Goal: Book appointment/travel/reservation

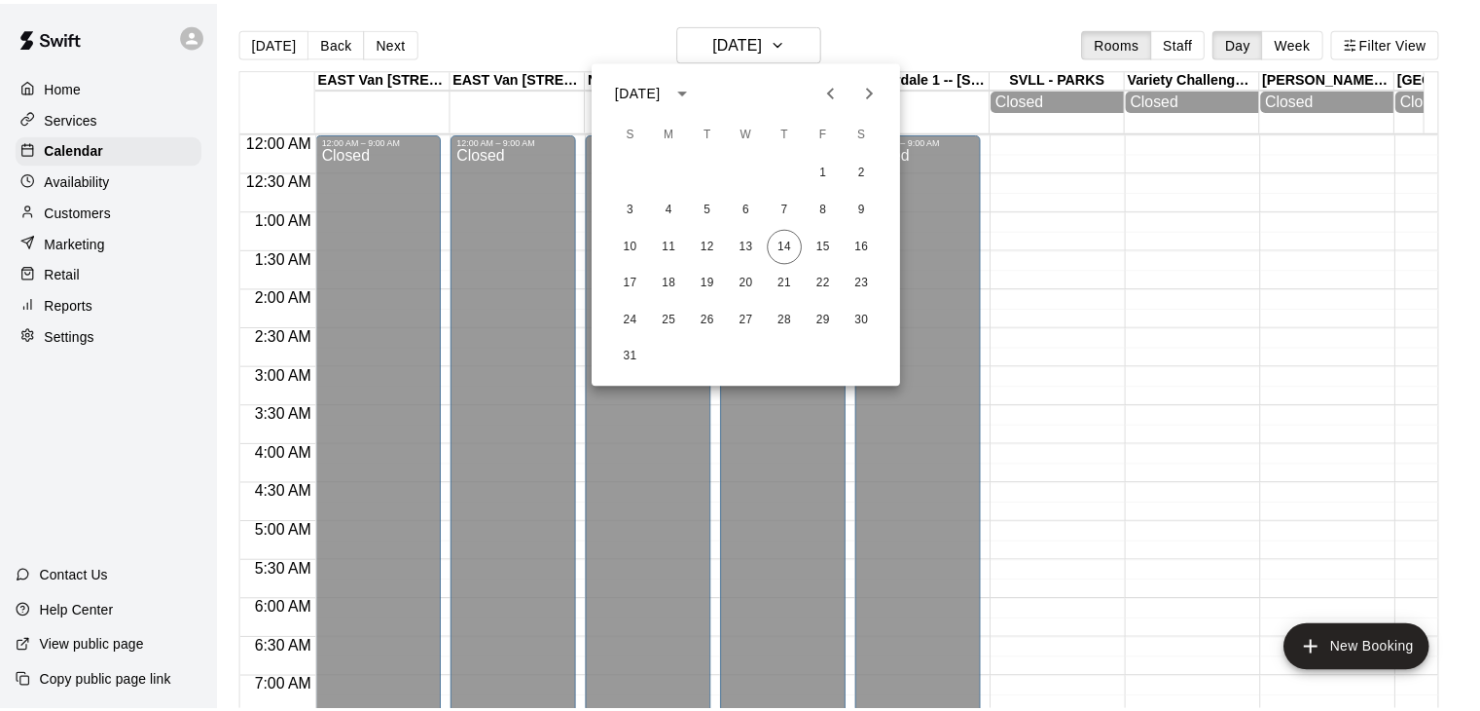
scroll to position [495, 0]
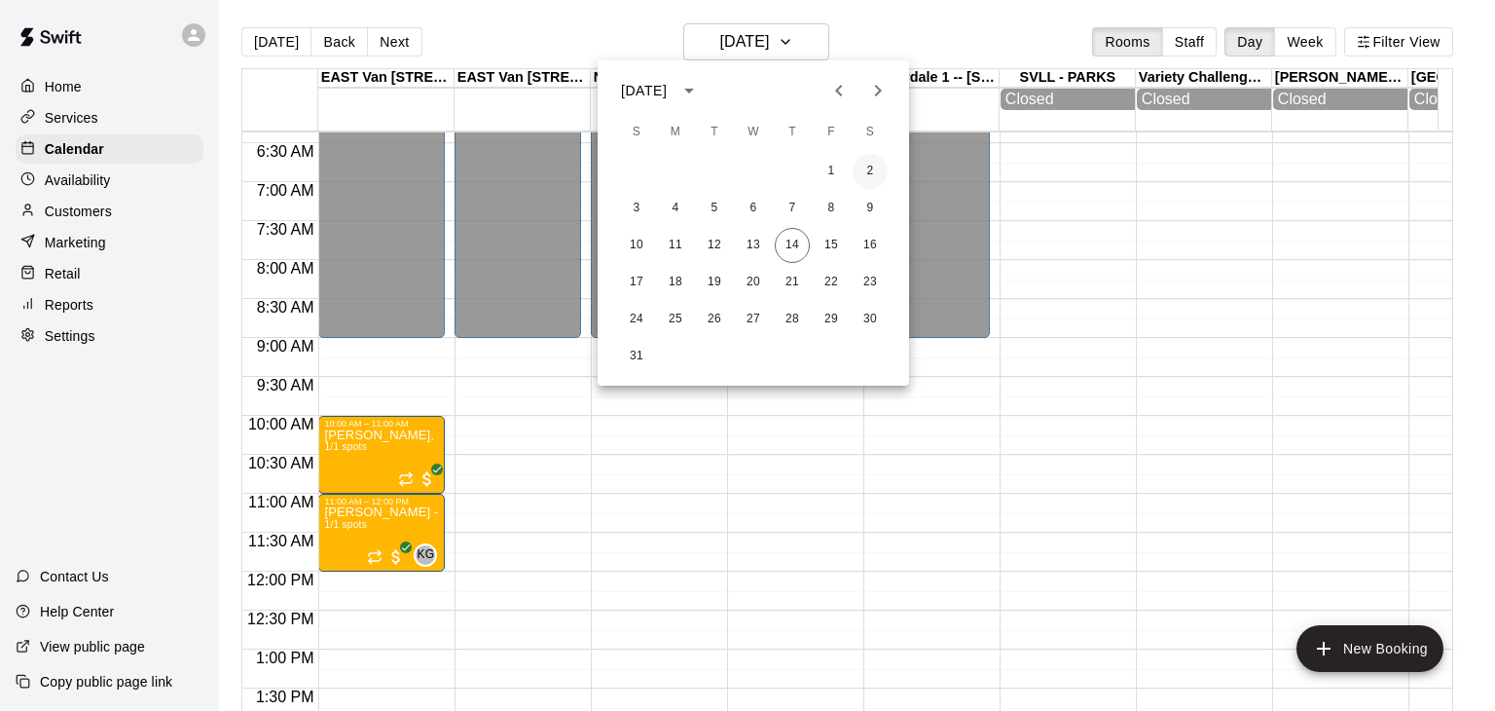
click at [863, 174] on button "2" at bounding box center [870, 171] width 35 height 35
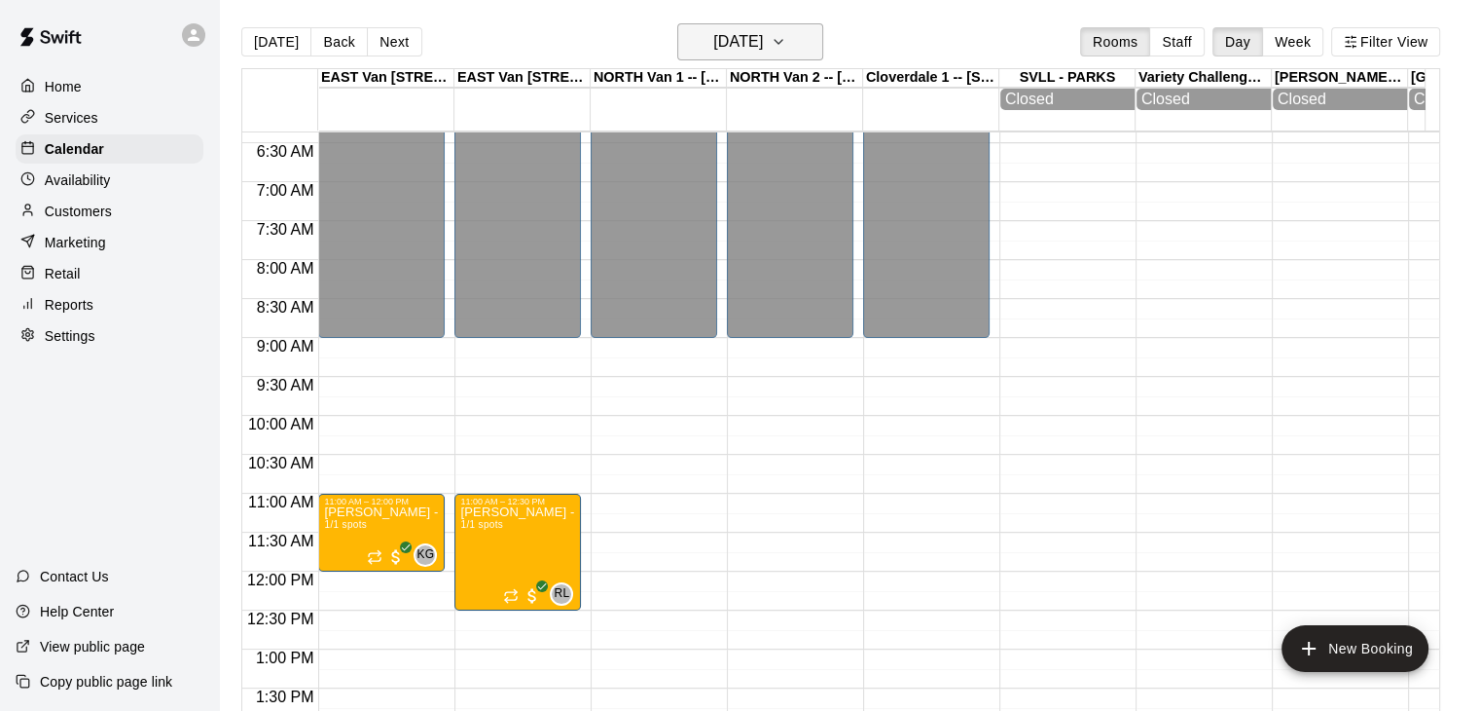
click at [823, 47] on button "[DATE]" at bounding box center [750, 41] width 146 height 37
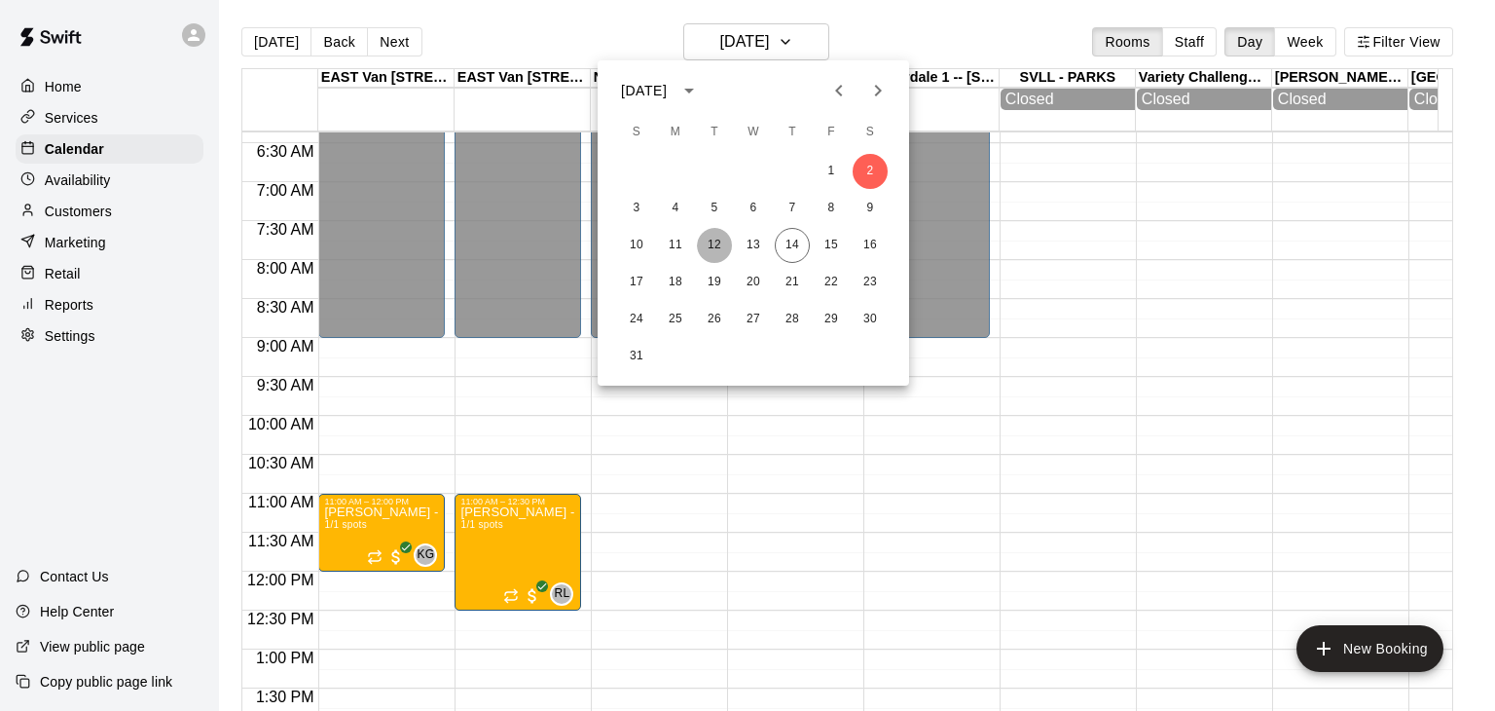
click at [719, 238] on button "12" at bounding box center [714, 245] width 35 height 35
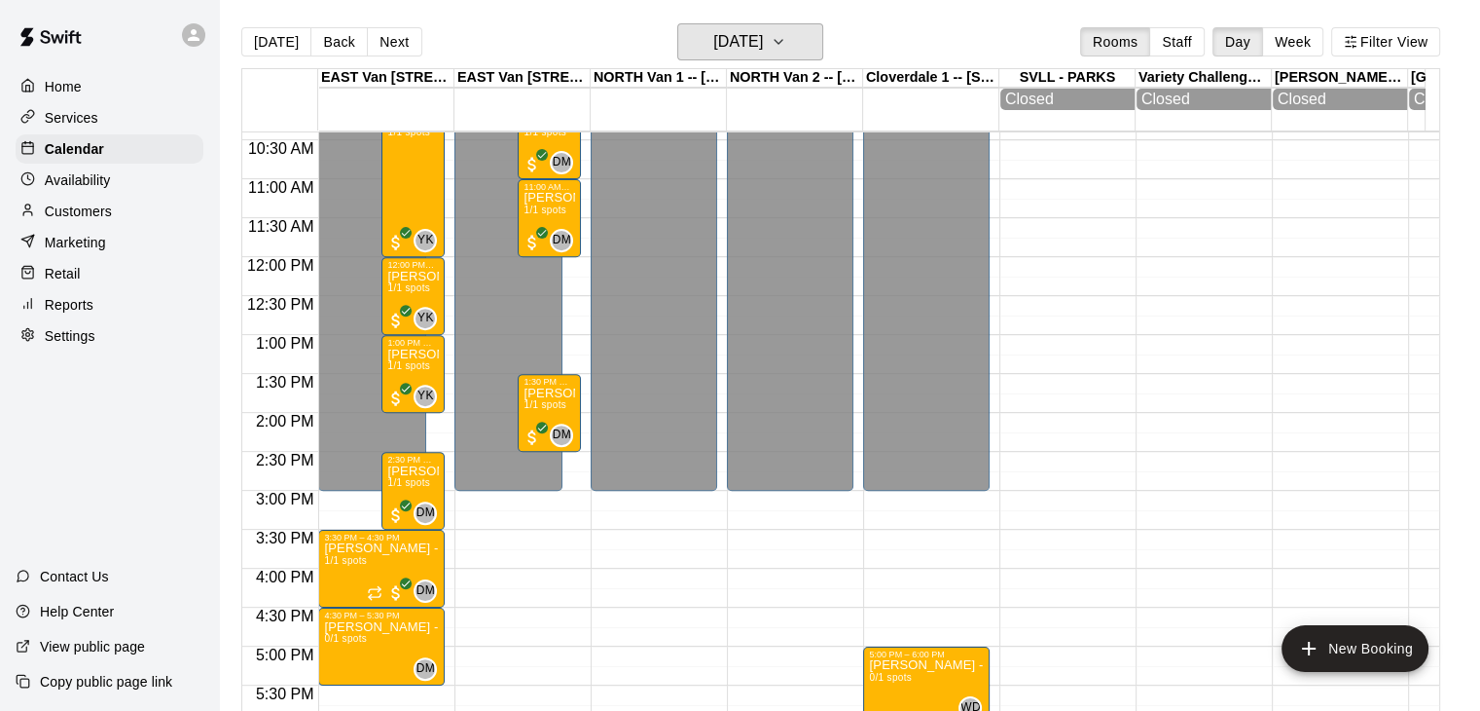
scroll to position [812, 0]
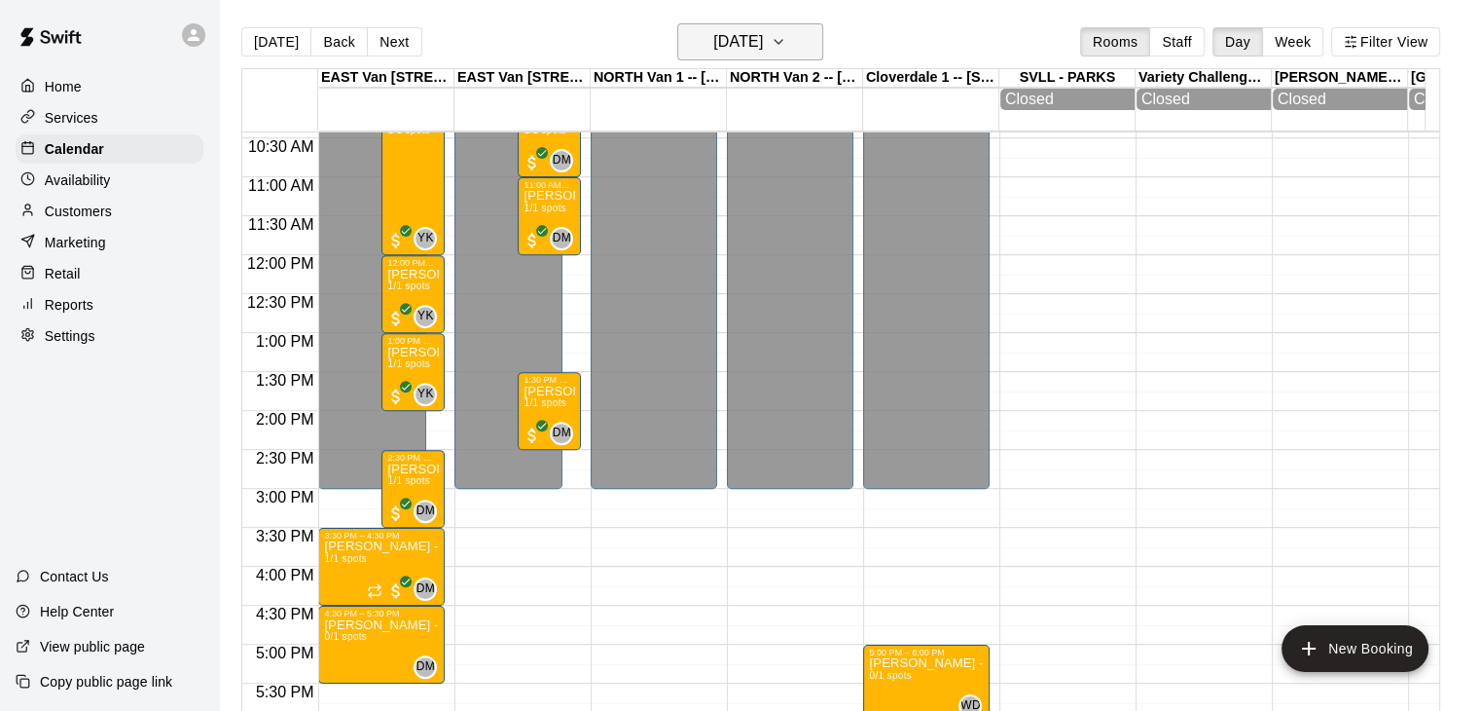
click at [786, 39] on icon "button" at bounding box center [779, 41] width 16 height 23
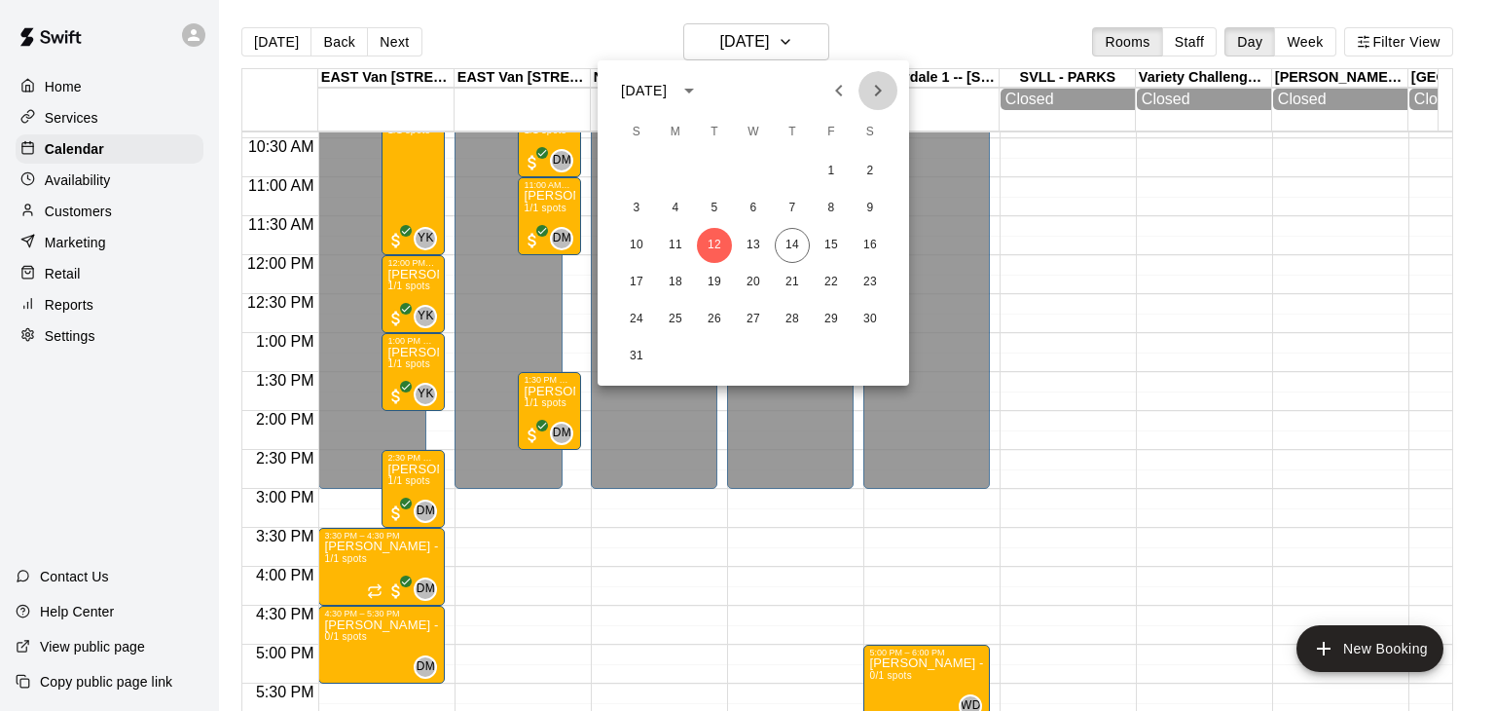
click at [872, 95] on icon "Next month" at bounding box center [877, 90] width 23 height 23
click at [713, 168] on button "2" at bounding box center [714, 171] width 35 height 35
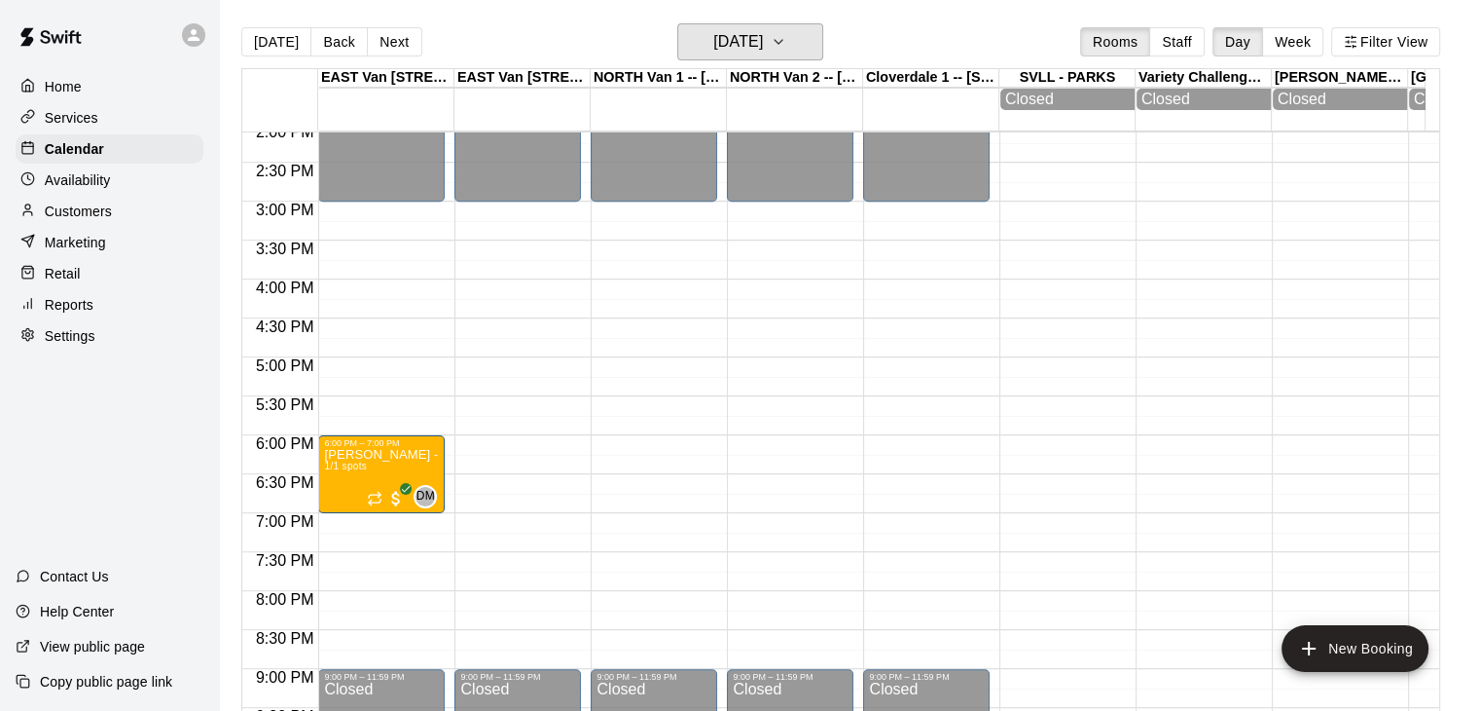
scroll to position [1110, 0]
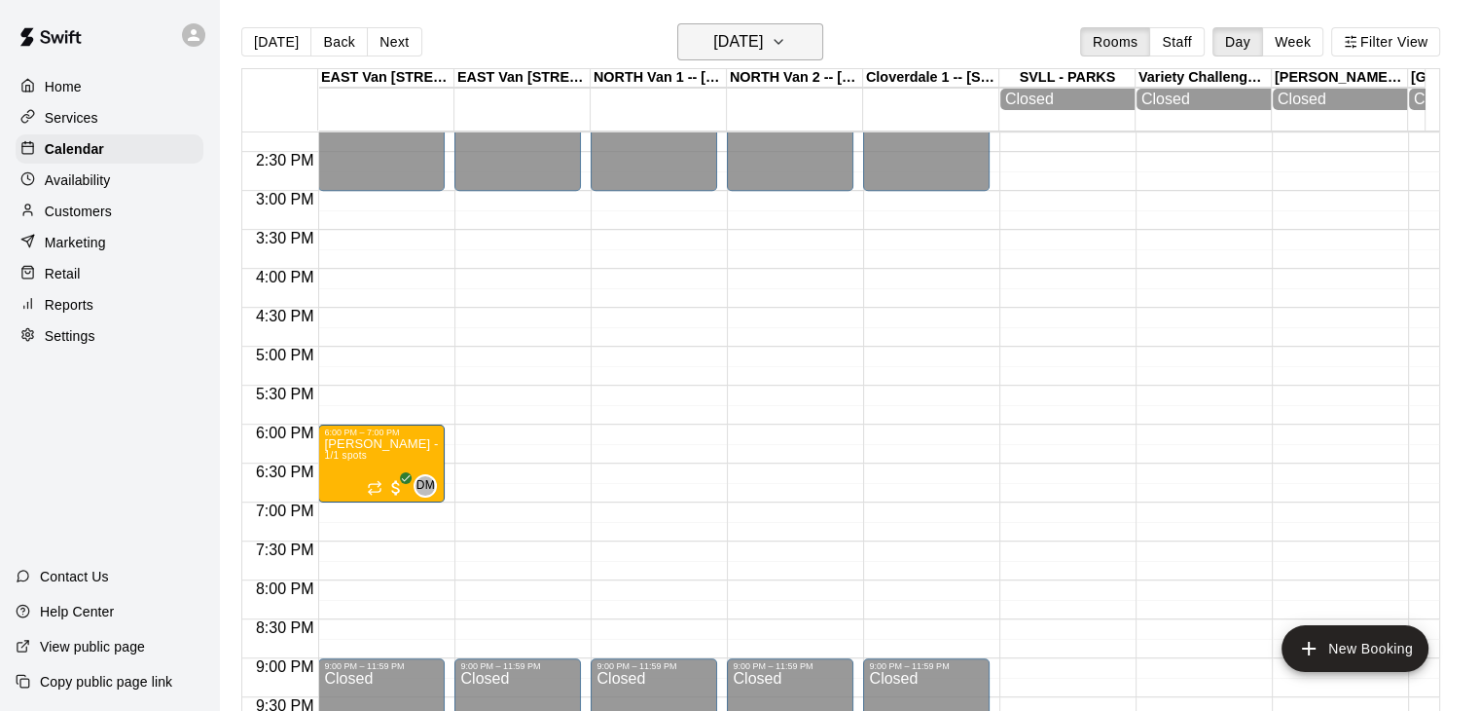
click at [804, 37] on button "[DATE]" at bounding box center [750, 41] width 146 height 37
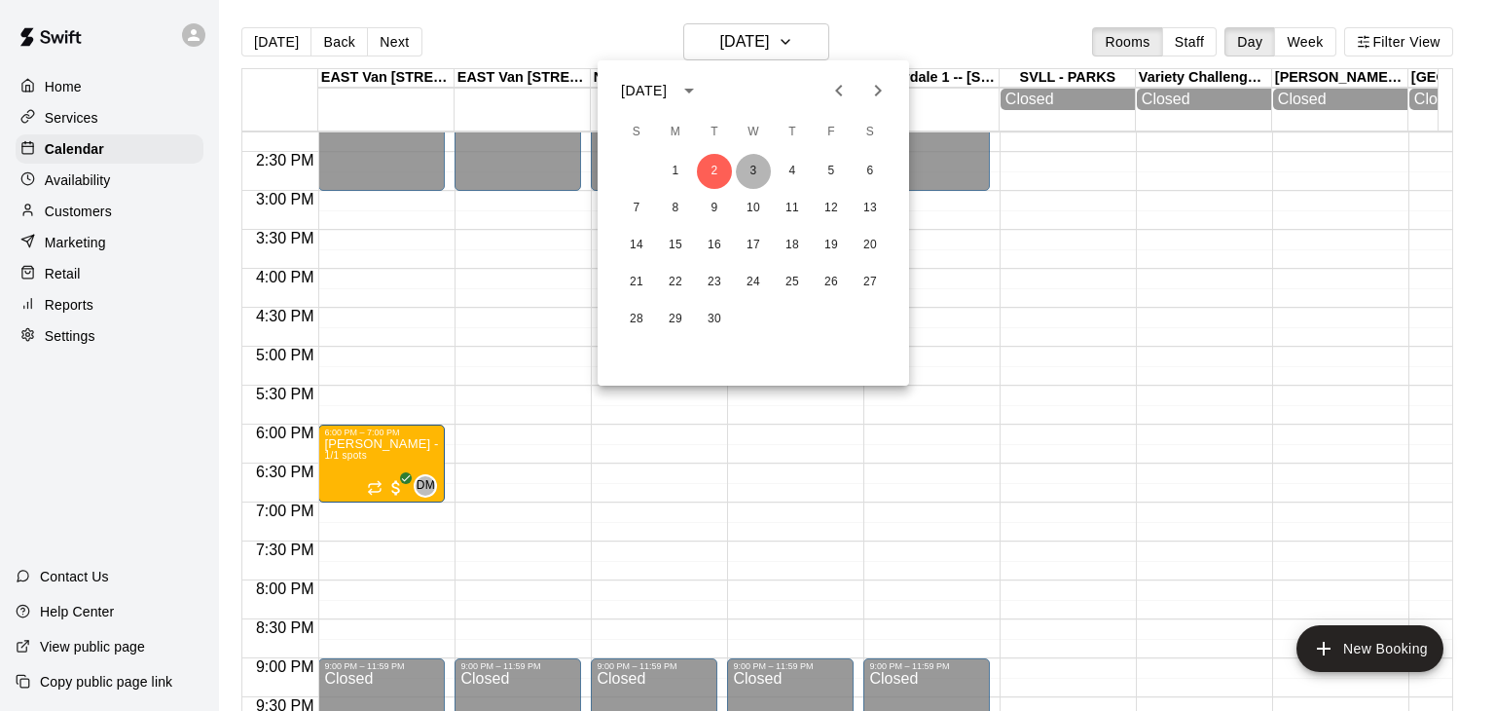
click at [754, 175] on button "3" at bounding box center [753, 171] width 35 height 35
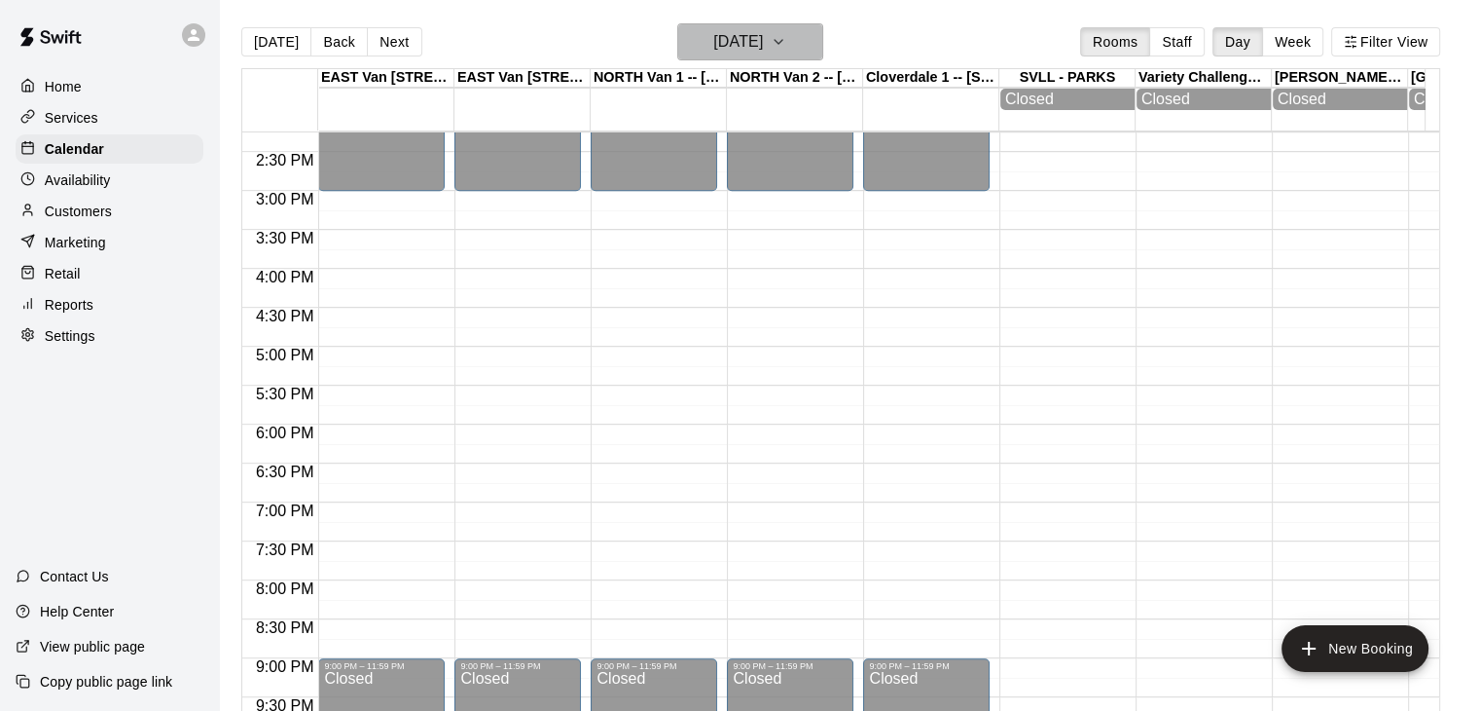
click at [786, 40] on icon "button" at bounding box center [779, 41] width 16 height 23
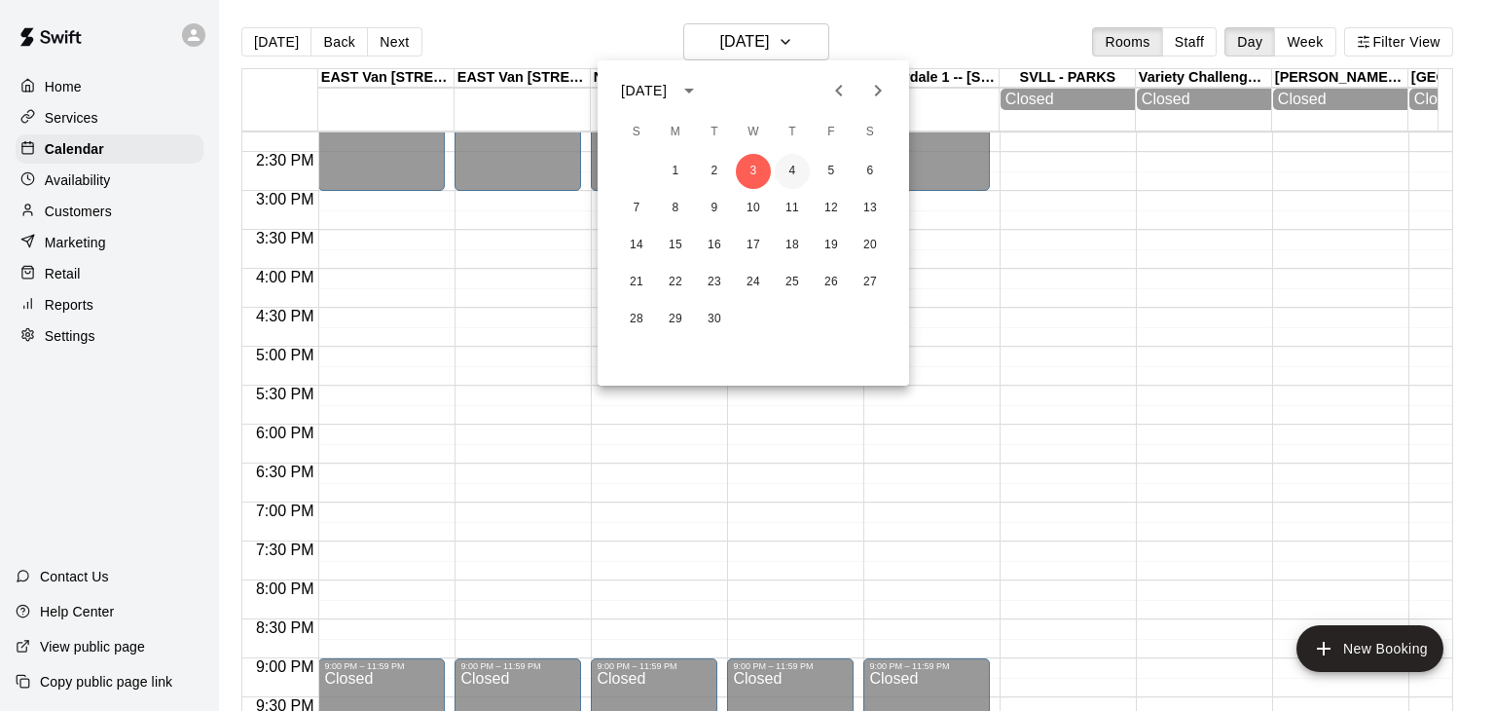
click at [790, 176] on button "4" at bounding box center [792, 171] width 35 height 35
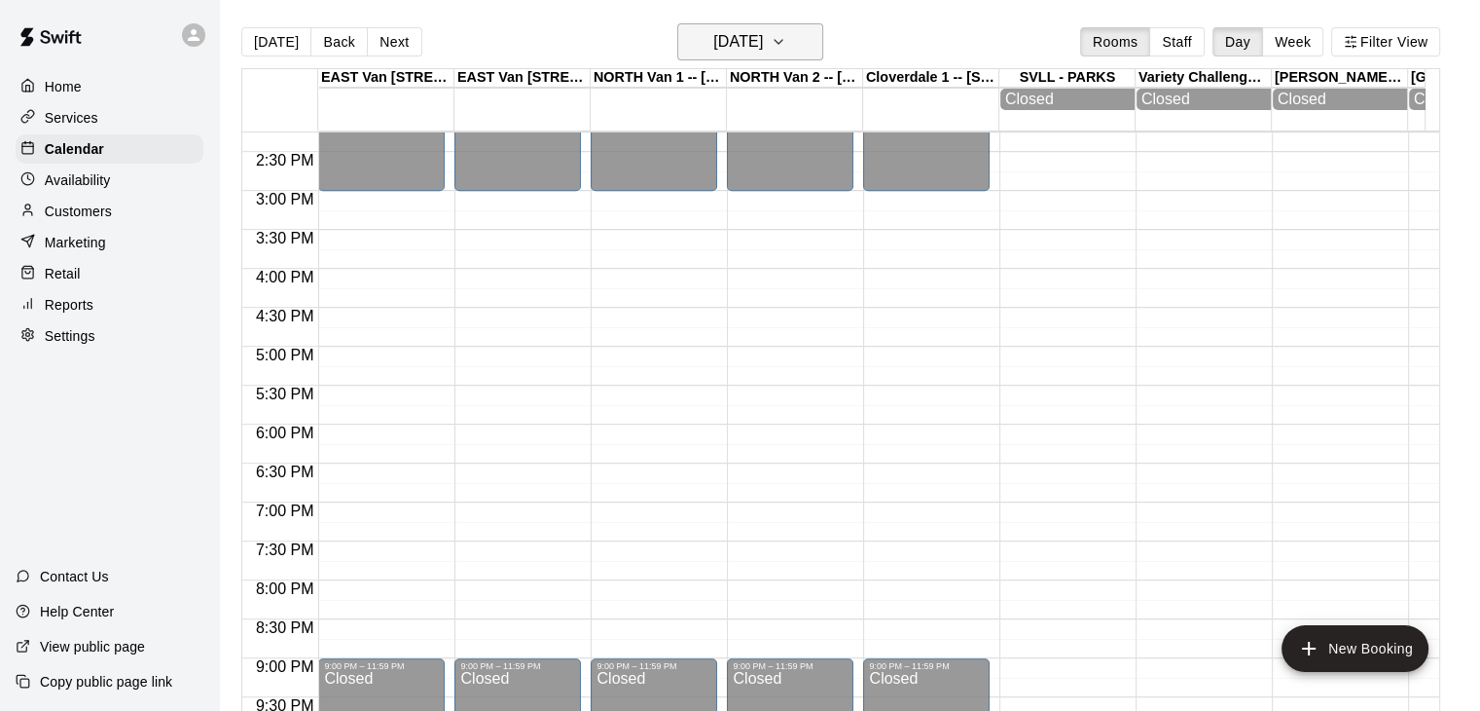
click at [786, 33] on icon "button" at bounding box center [779, 41] width 16 height 23
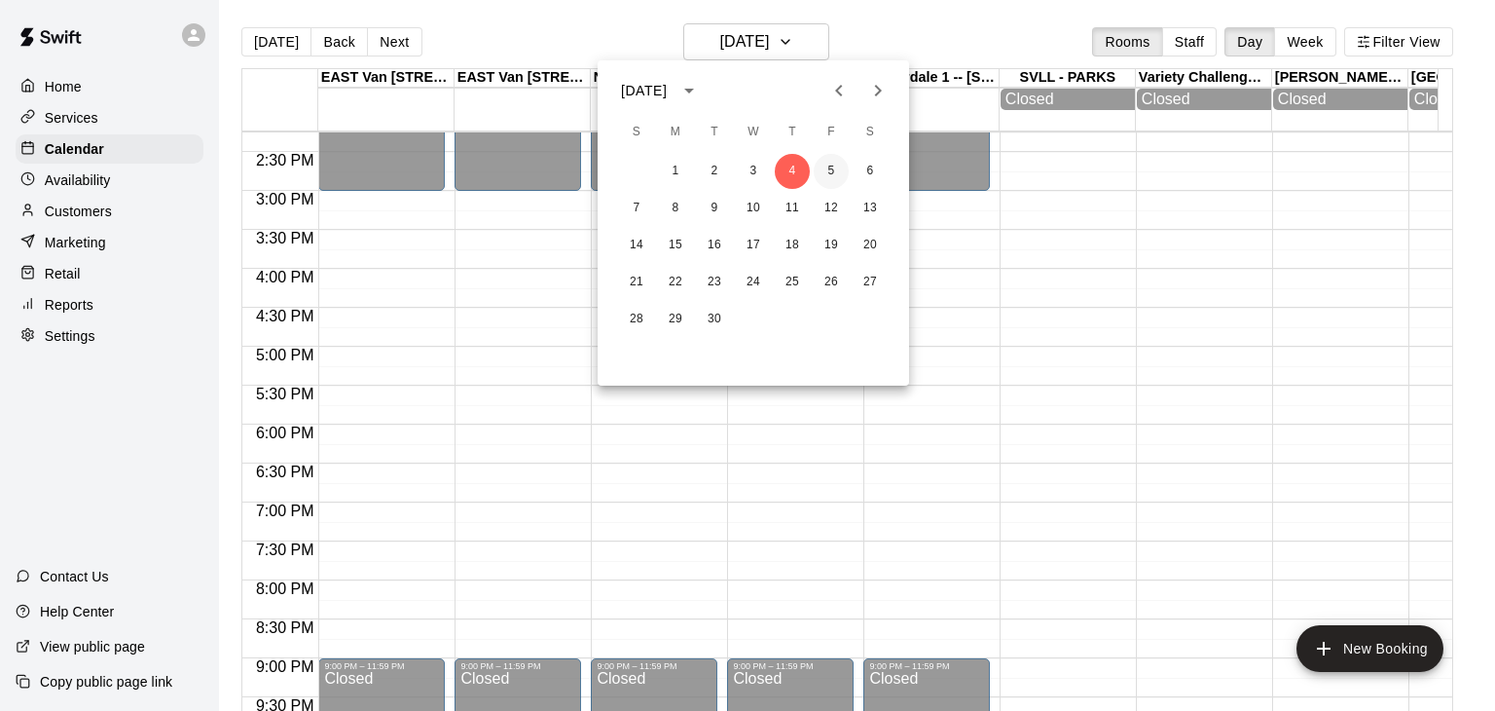
click at [830, 168] on button "5" at bounding box center [831, 171] width 35 height 35
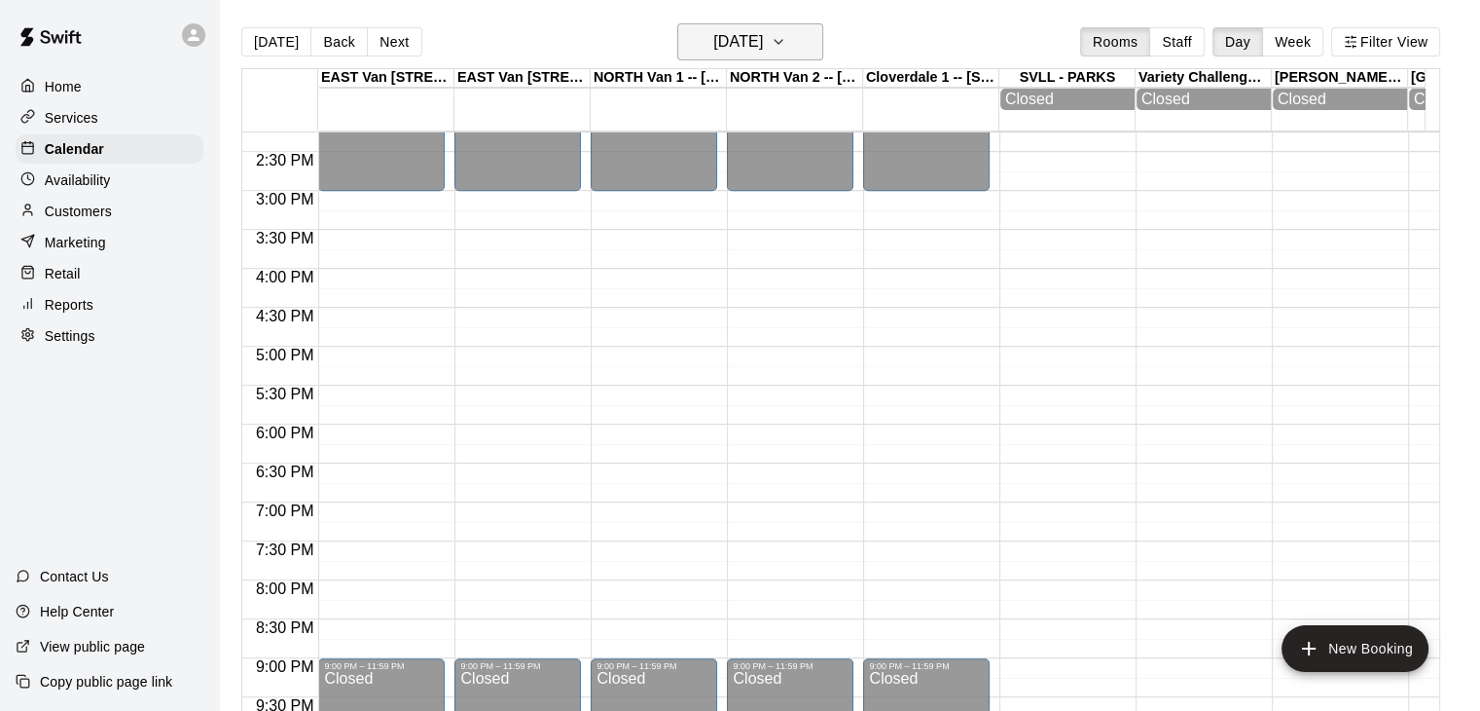
click at [786, 47] on icon "button" at bounding box center [779, 41] width 16 height 23
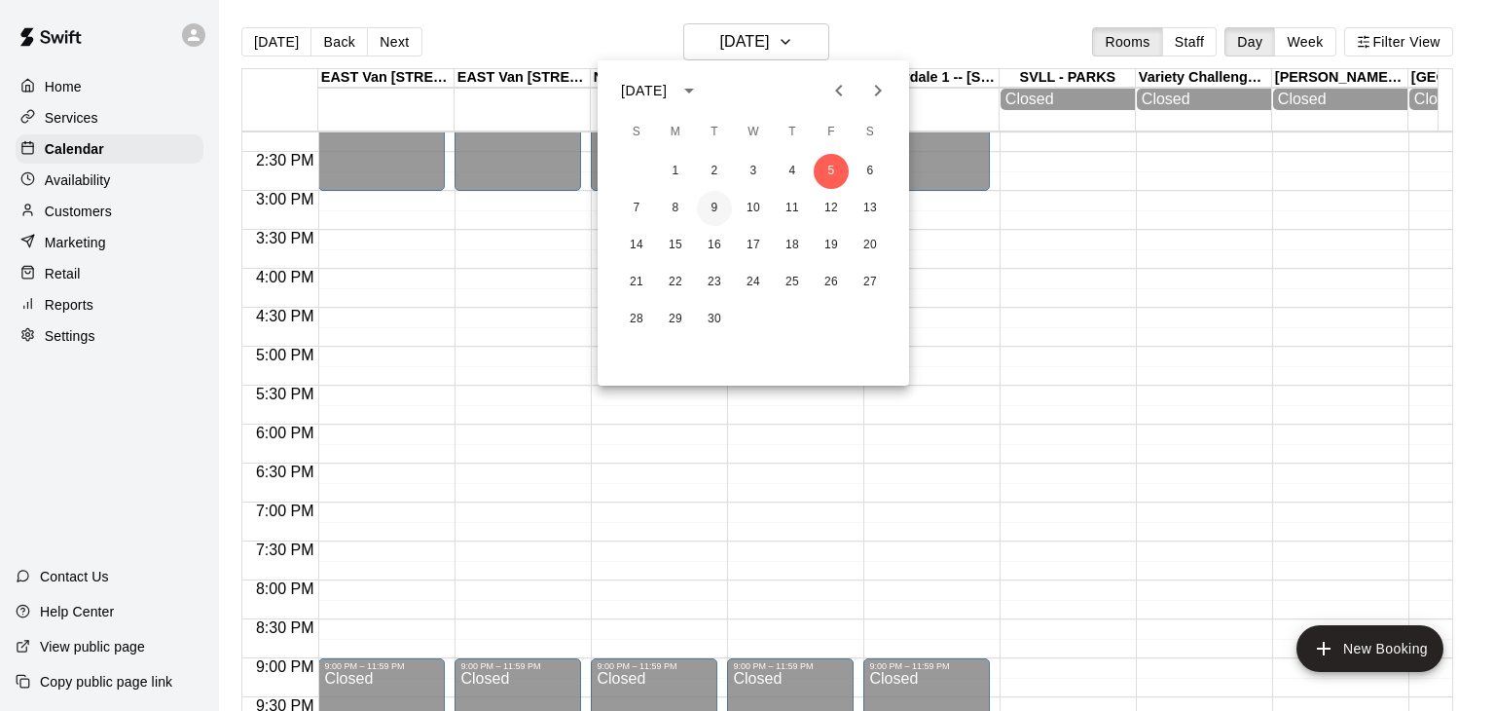
click at [716, 215] on button "9" at bounding box center [714, 208] width 35 height 35
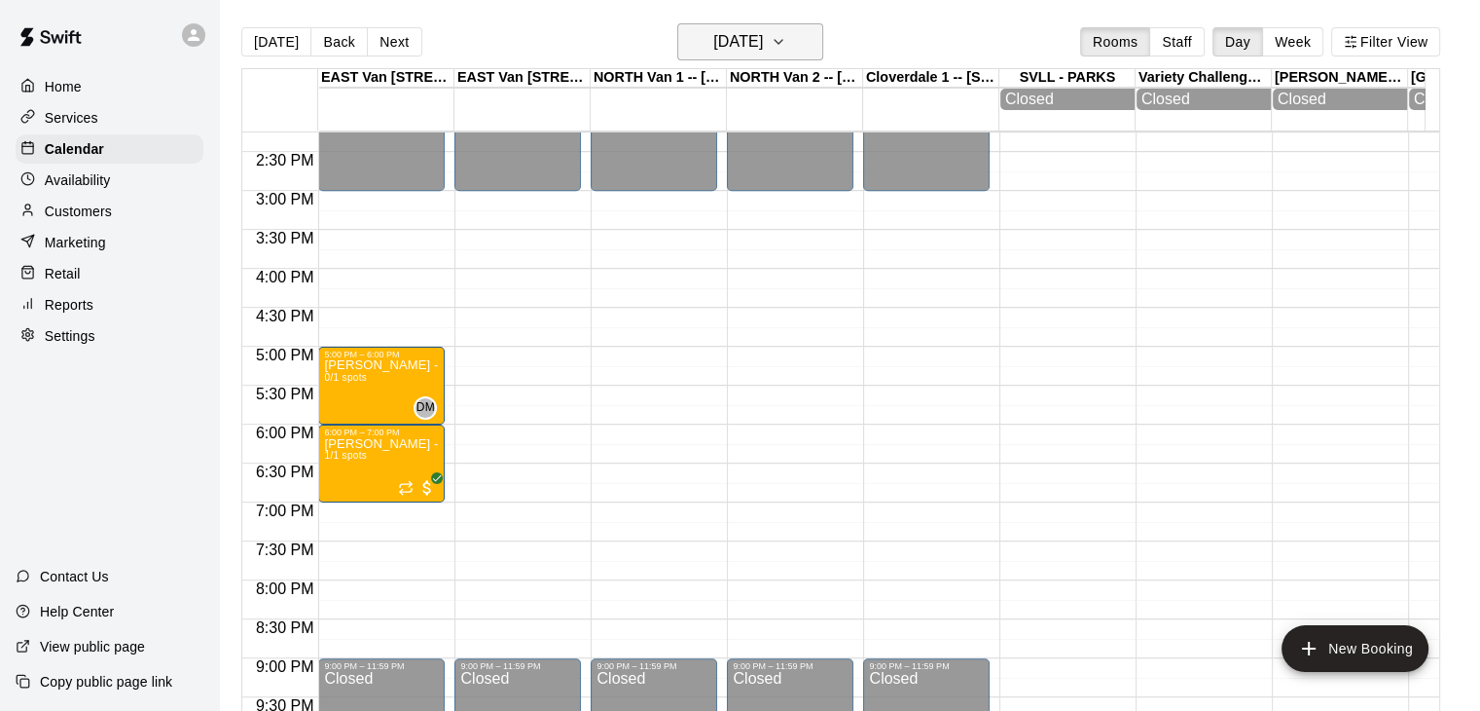
click at [786, 42] on icon "button" at bounding box center [779, 41] width 16 height 23
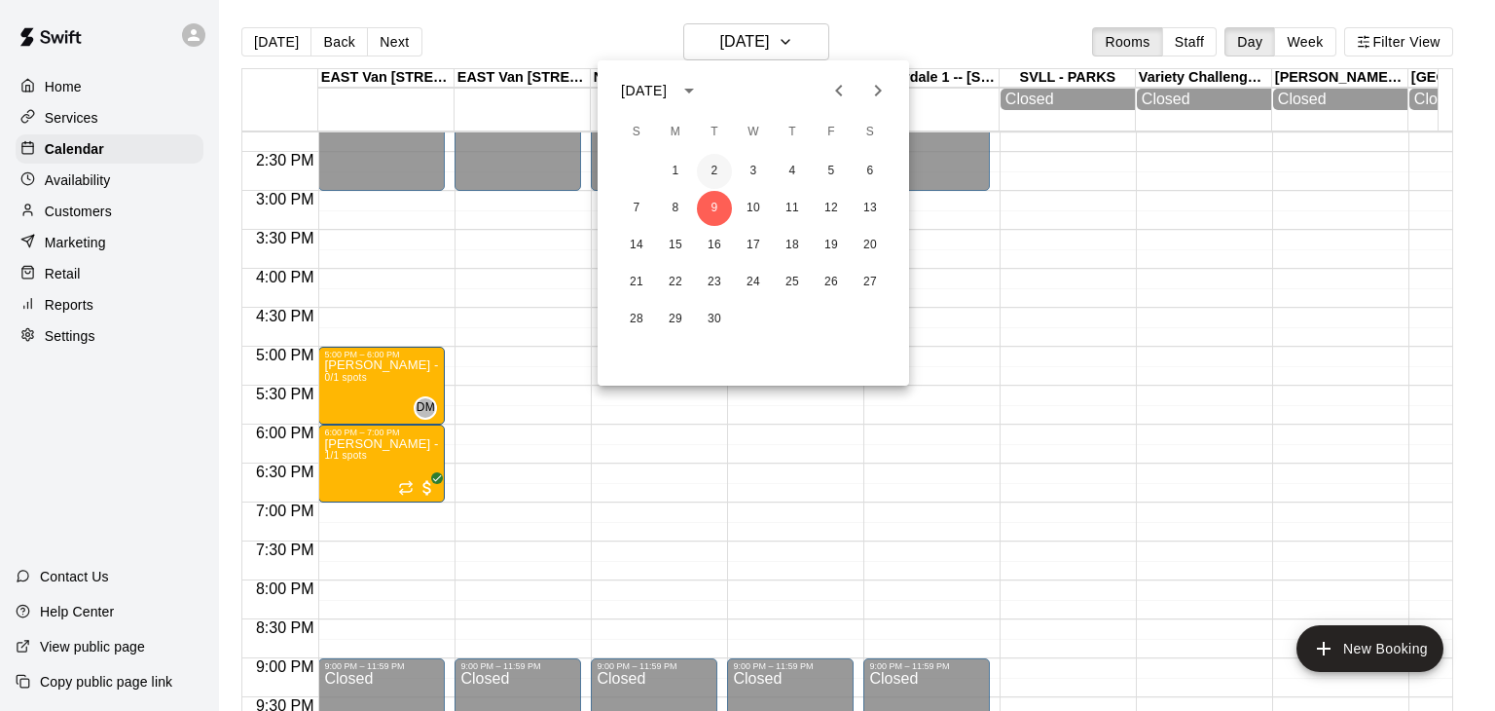
click at [712, 176] on button "2" at bounding box center [714, 171] width 35 height 35
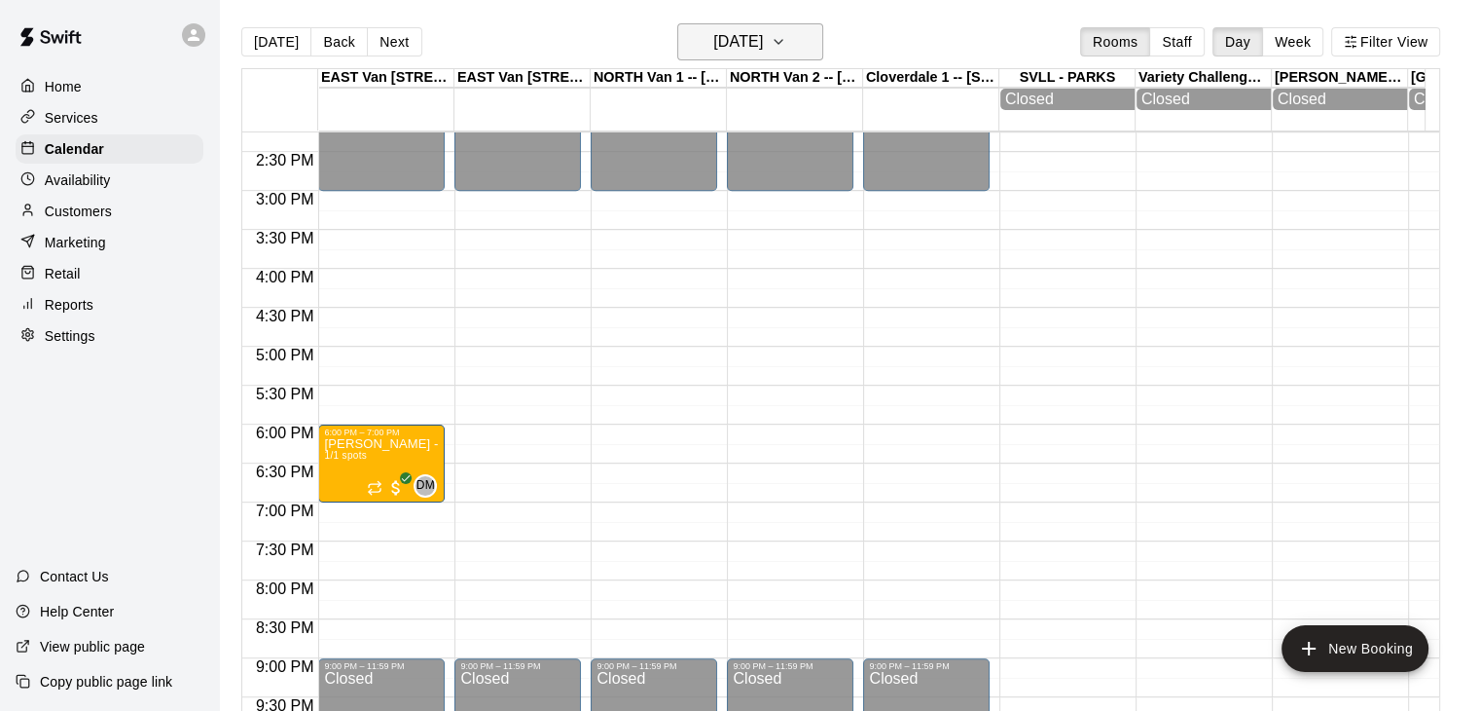
click at [786, 48] on icon "button" at bounding box center [779, 41] width 16 height 23
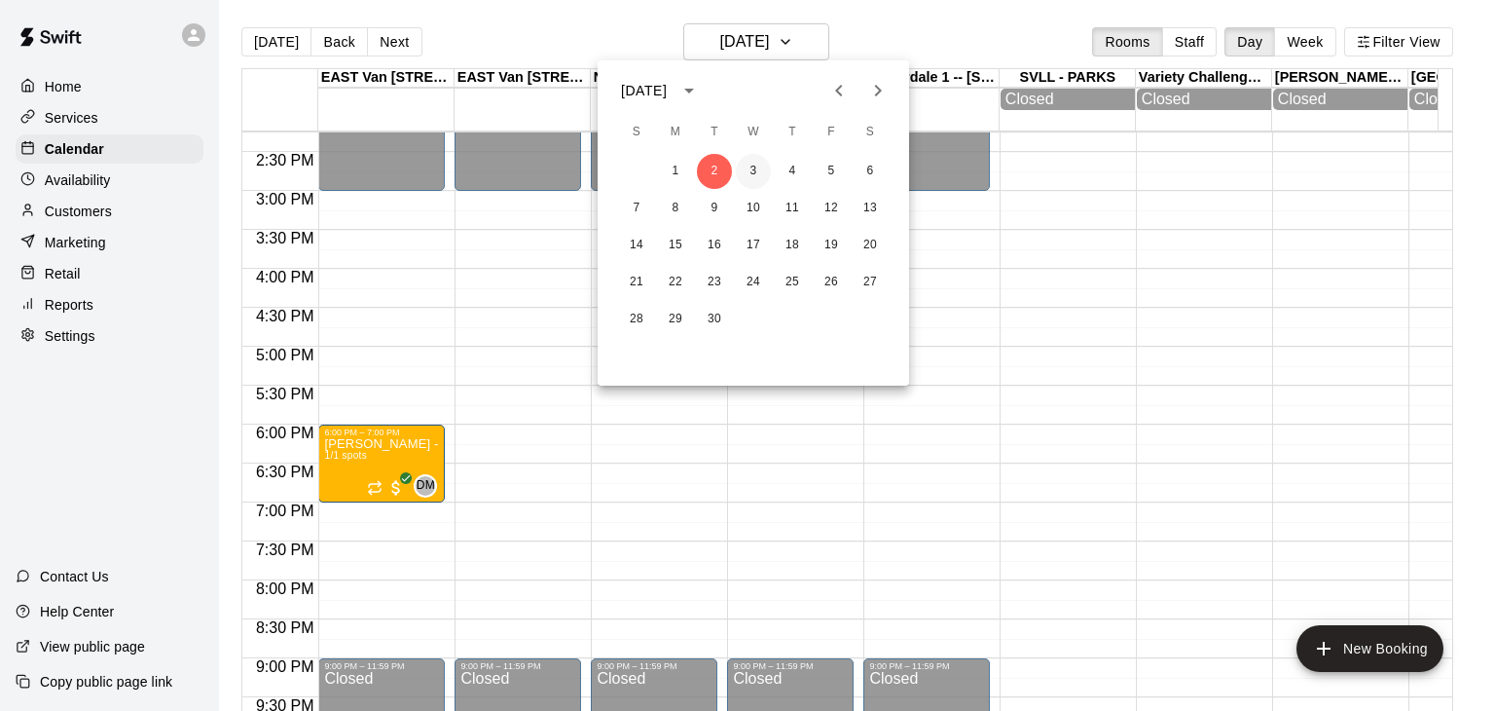
click at [740, 175] on button "3" at bounding box center [753, 171] width 35 height 35
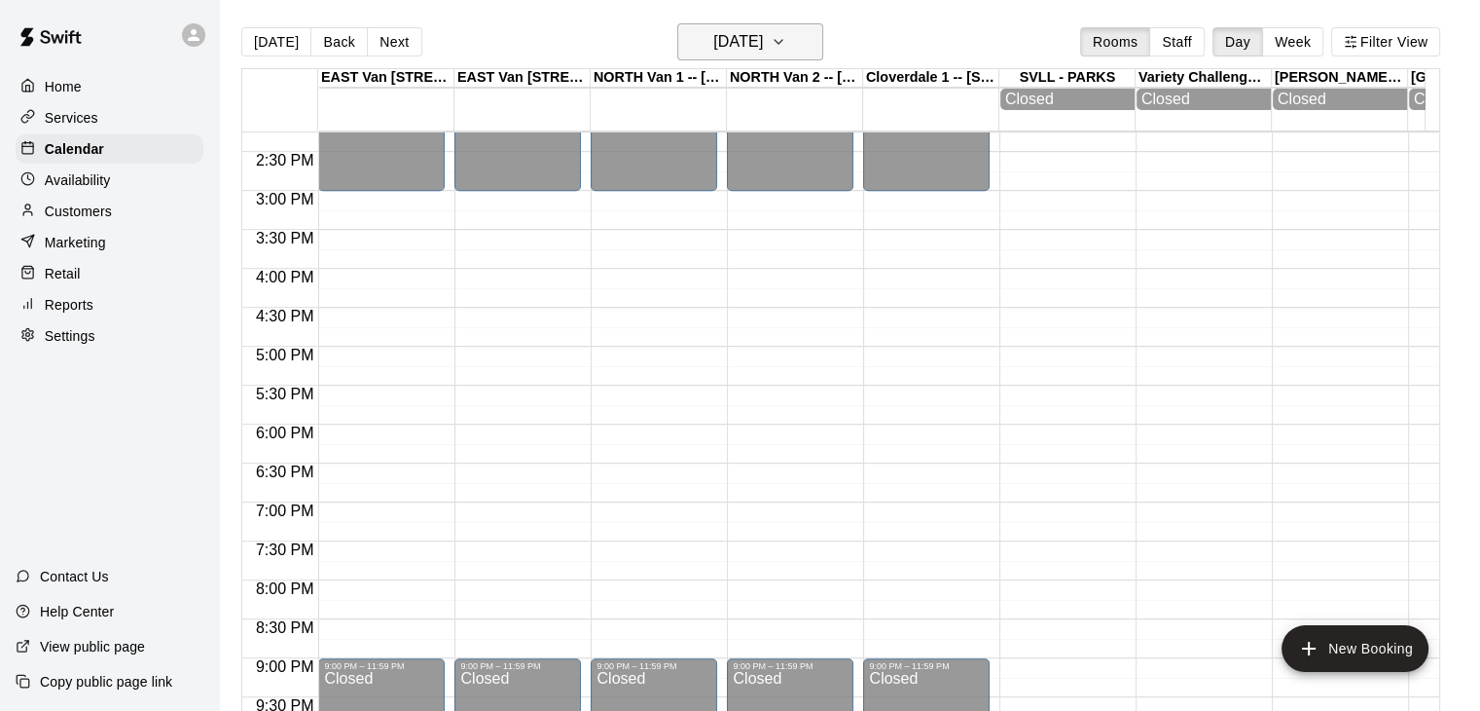
click at [823, 45] on button "[DATE]" at bounding box center [750, 41] width 146 height 37
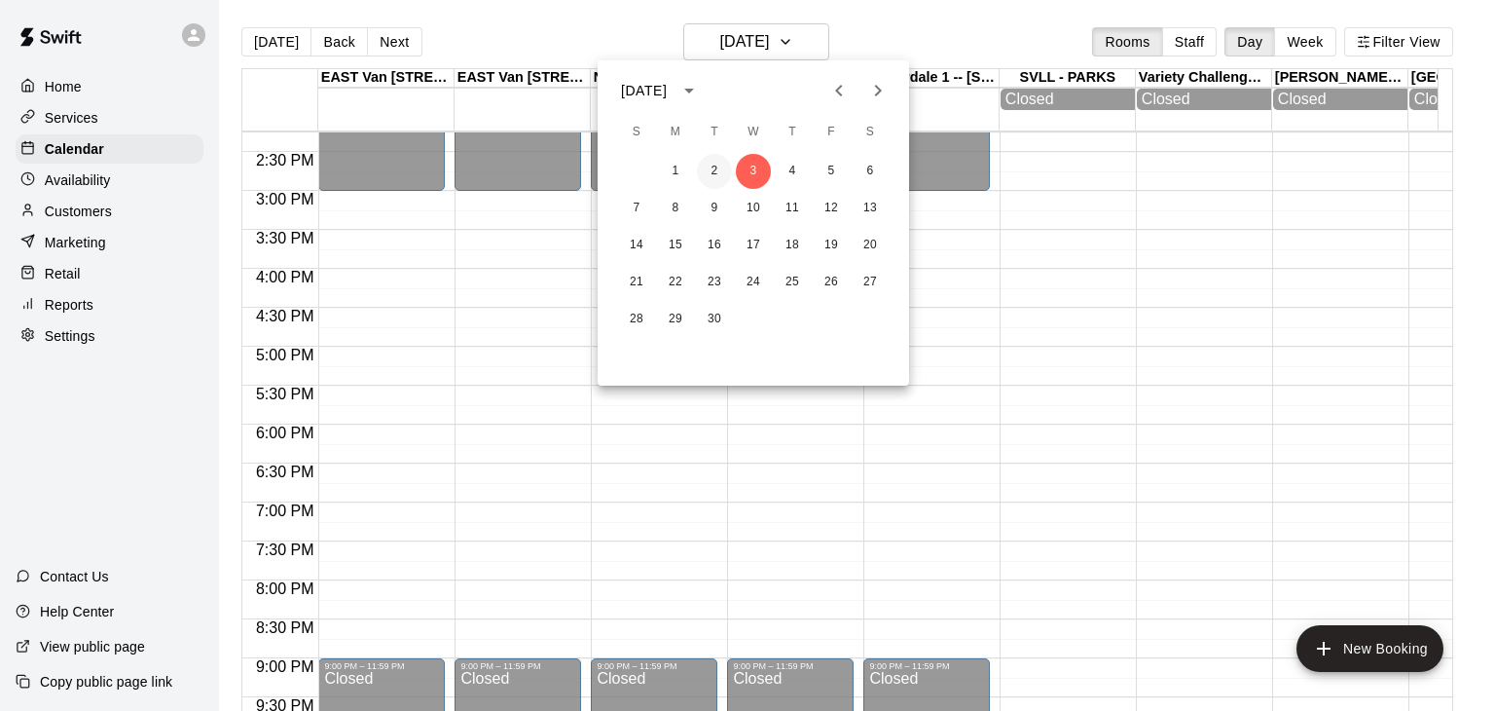
click at [713, 179] on button "2" at bounding box center [714, 171] width 35 height 35
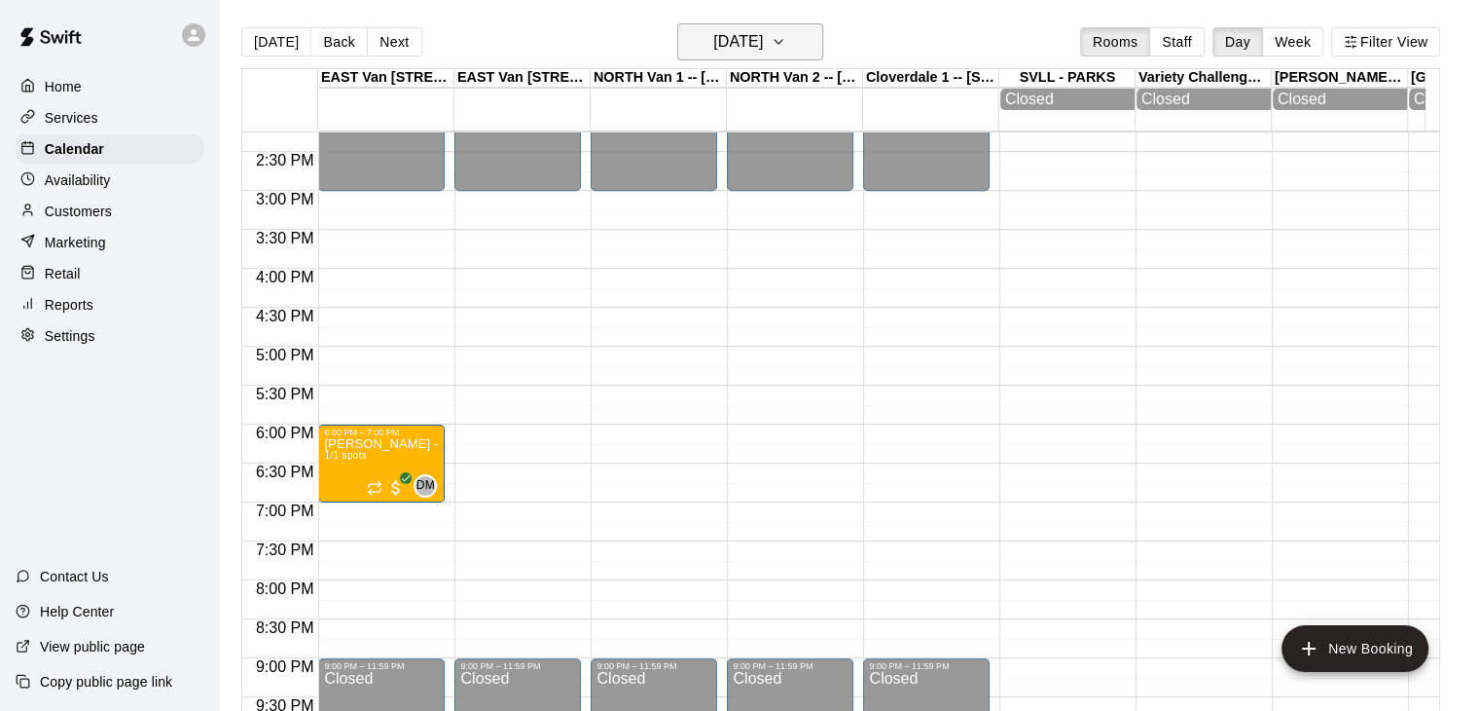
click at [786, 43] on icon "button" at bounding box center [779, 41] width 16 height 23
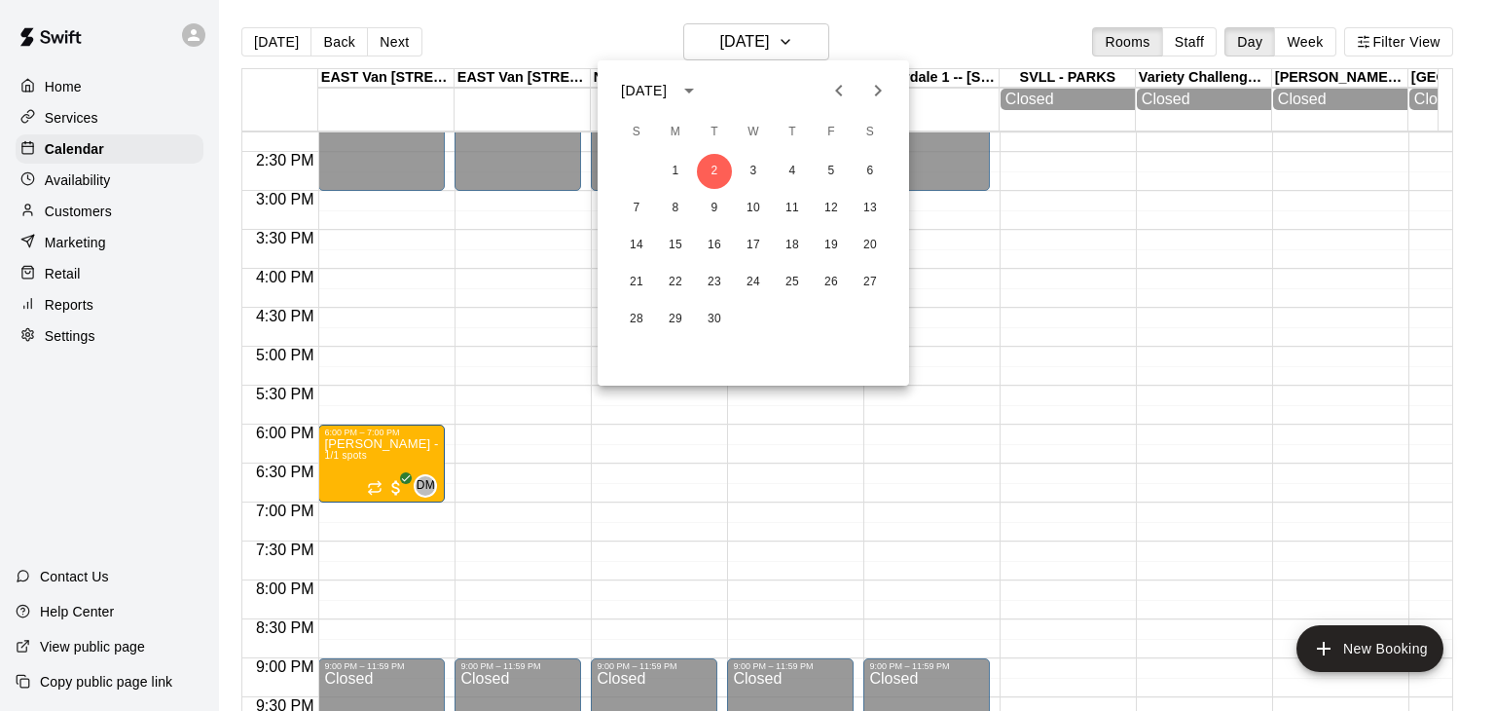
click at [837, 94] on icon "Previous month" at bounding box center [838, 90] width 23 height 23
click at [709, 287] on button "19" at bounding box center [714, 282] width 35 height 35
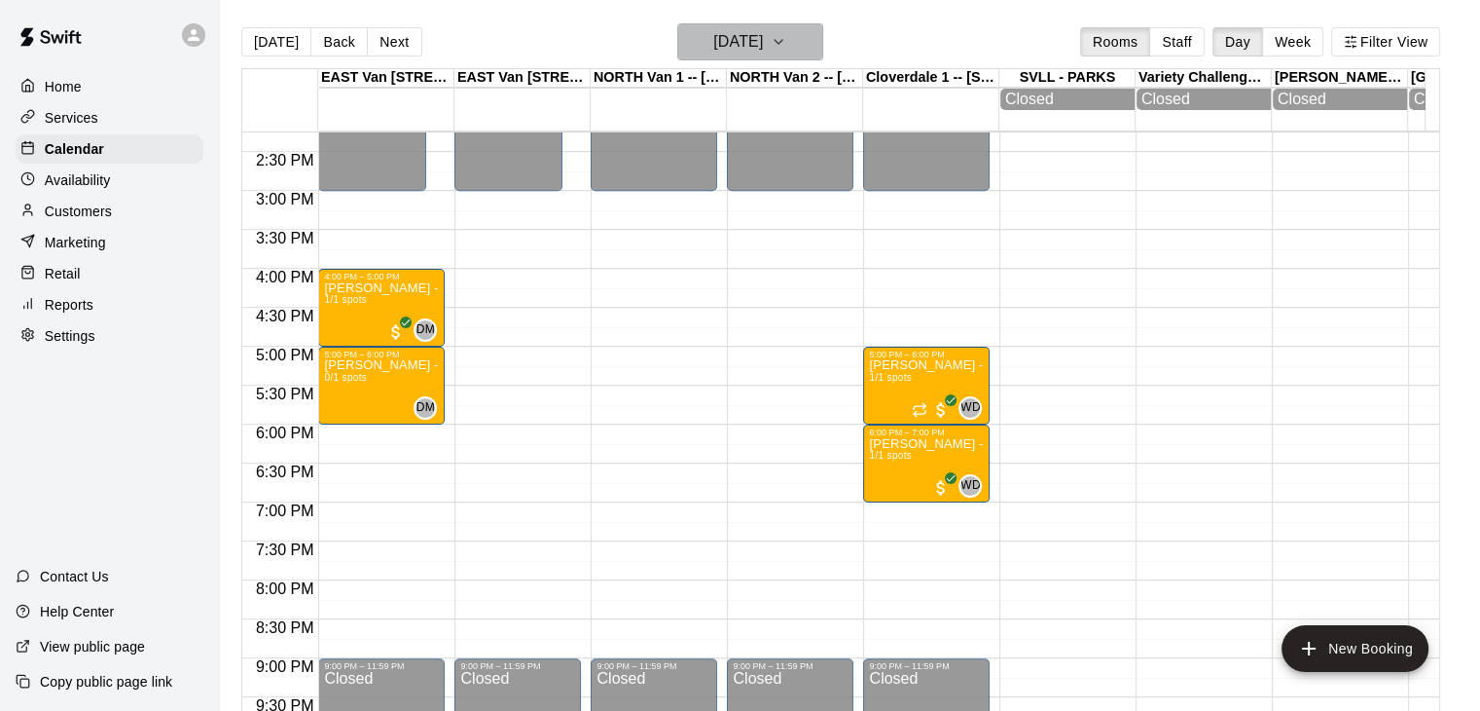
click at [786, 40] on icon "button" at bounding box center [779, 41] width 16 height 23
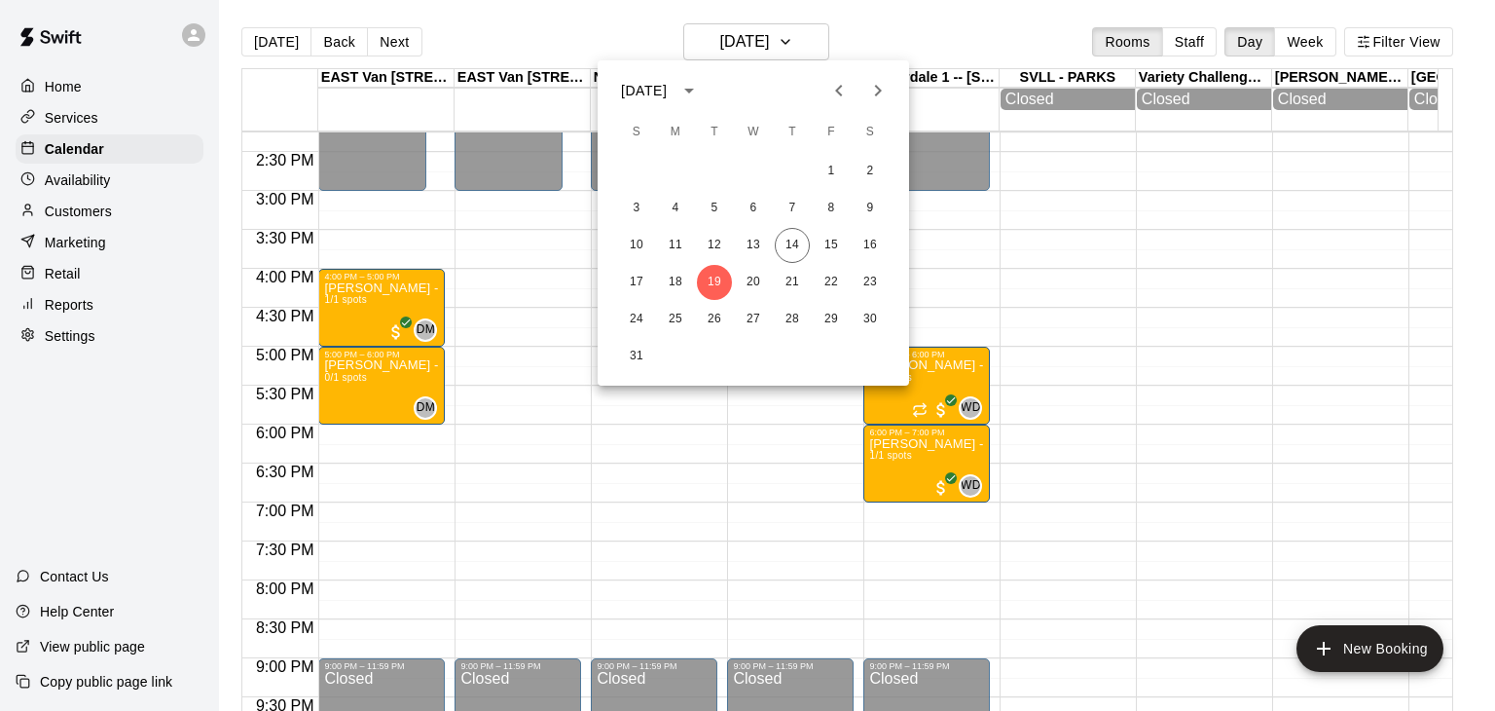
click at [876, 102] on button "Next month" at bounding box center [877, 90] width 39 height 39
click at [711, 176] on button "2" at bounding box center [714, 171] width 35 height 35
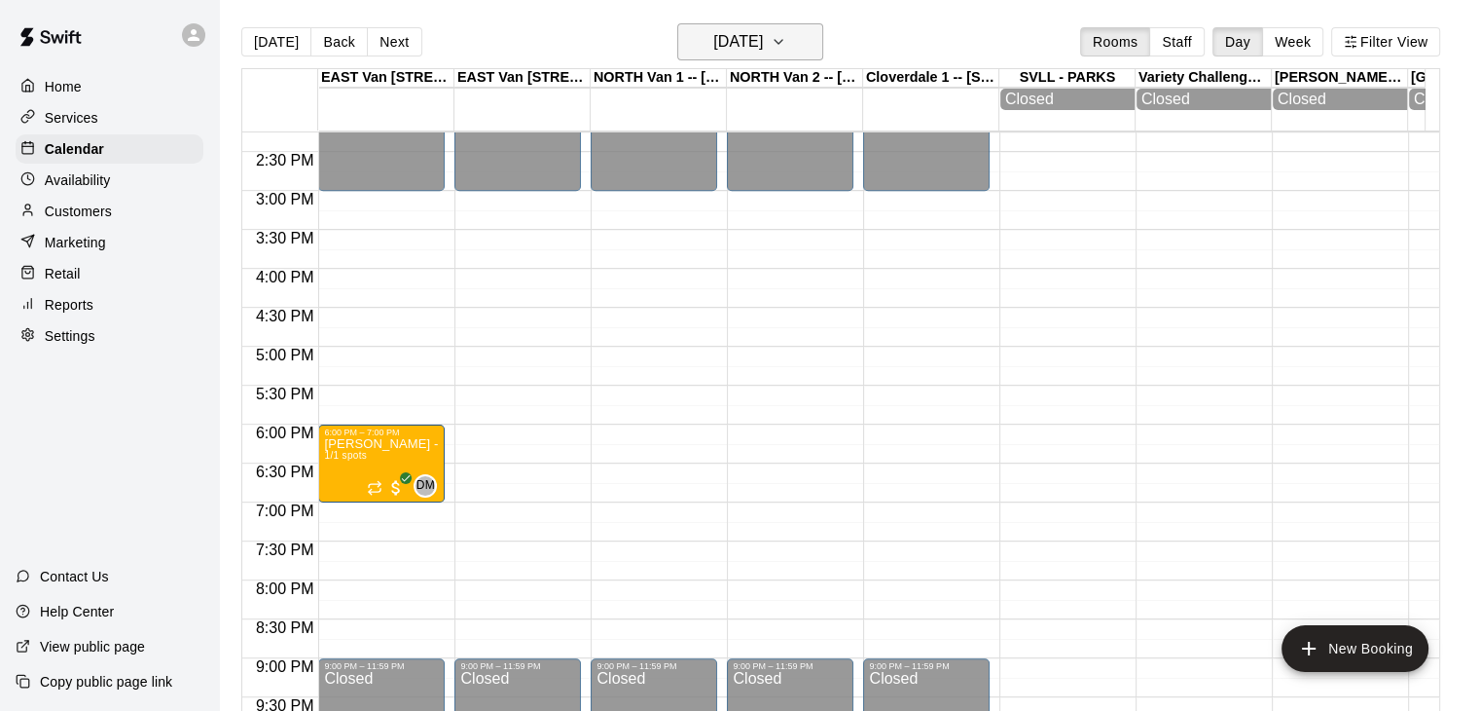
click at [786, 44] on icon "button" at bounding box center [779, 41] width 16 height 23
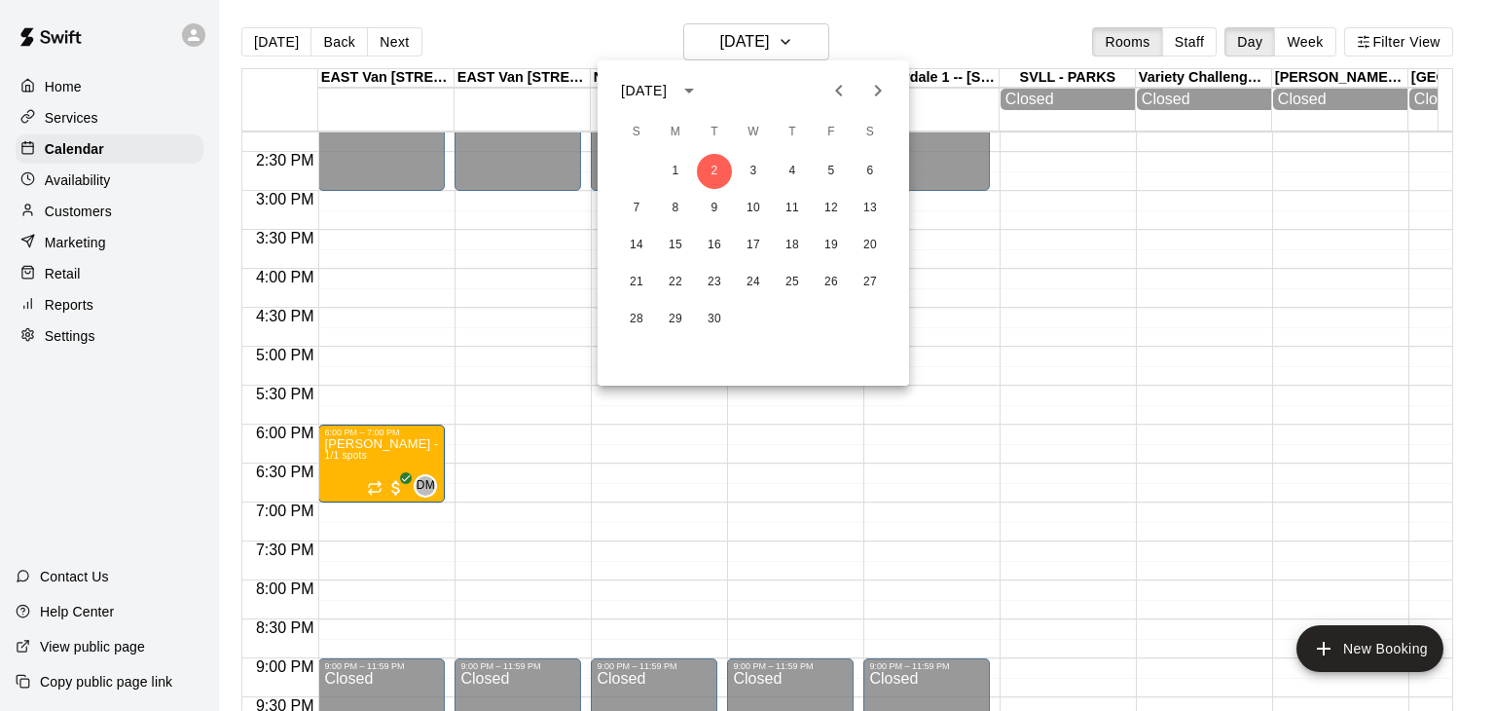
click at [1088, 331] on div at bounding box center [747, 355] width 1495 height 711
